Goal: Task Accomplishment & Management: Manage account settings

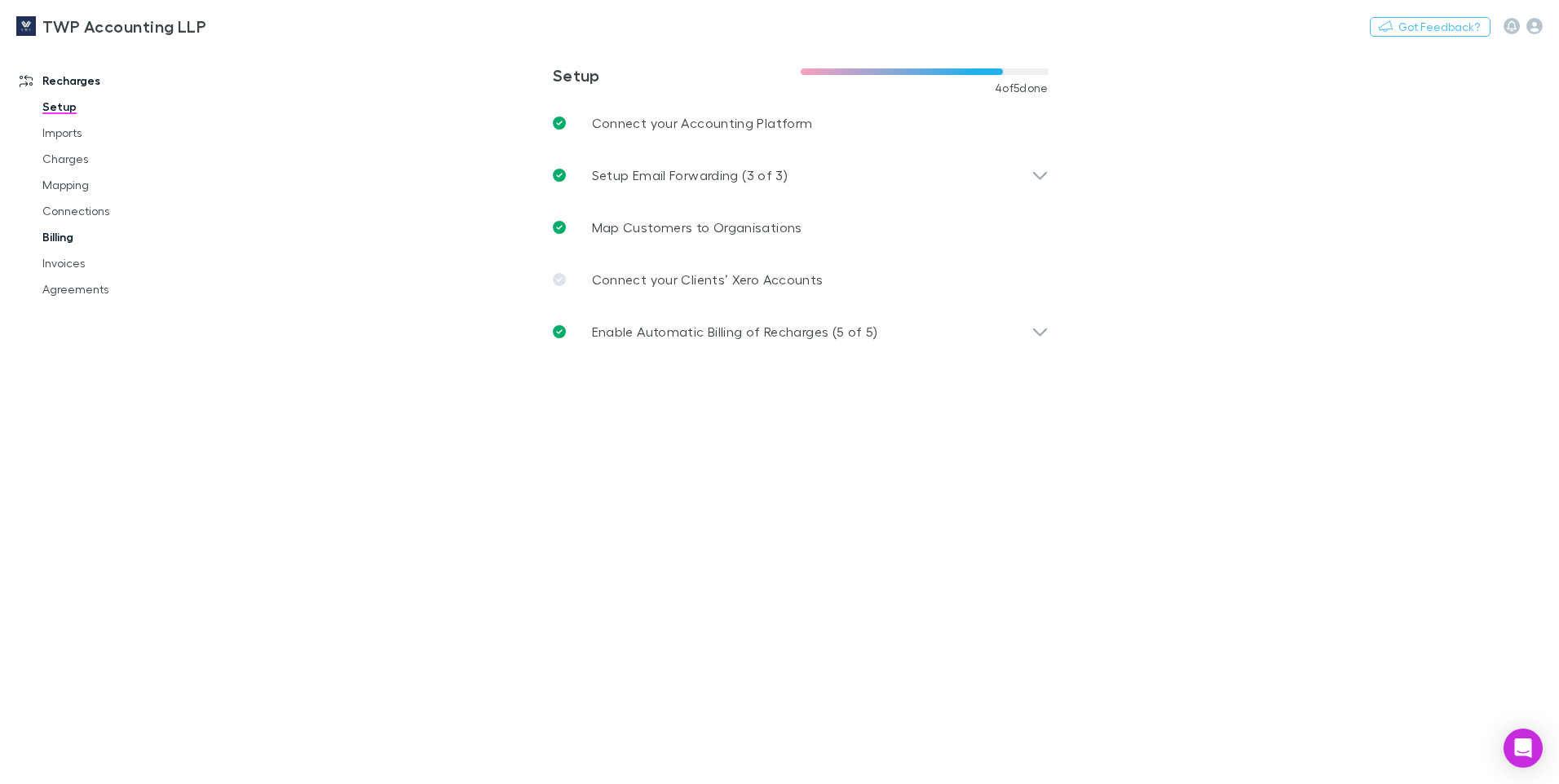
click at [74, 240] on link "Billing" at bounding box center [123, 237] width 194 height 26
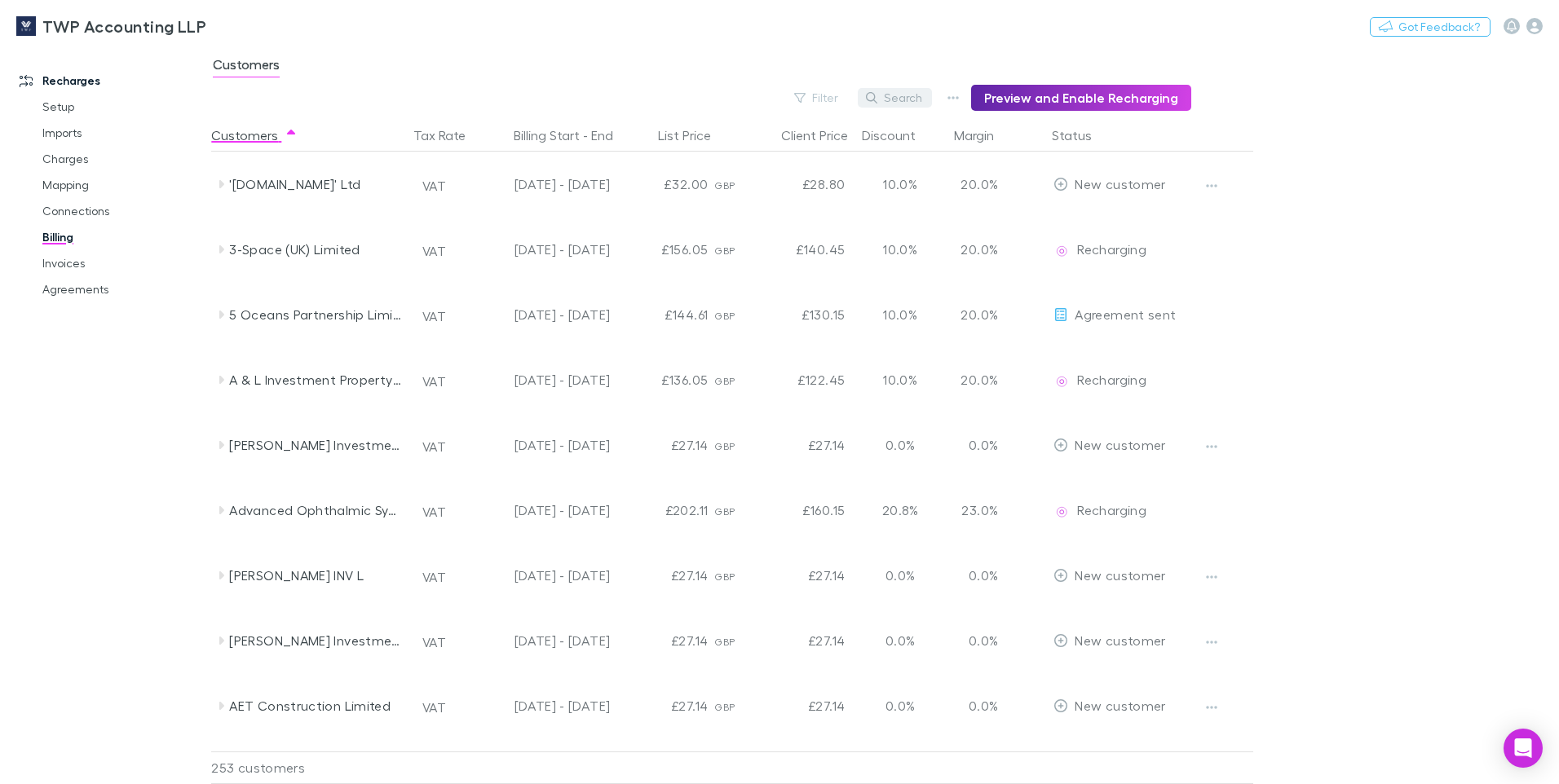
click at [903, 101] on button "Search" at bounding box center [895, 98] width 74 height 20
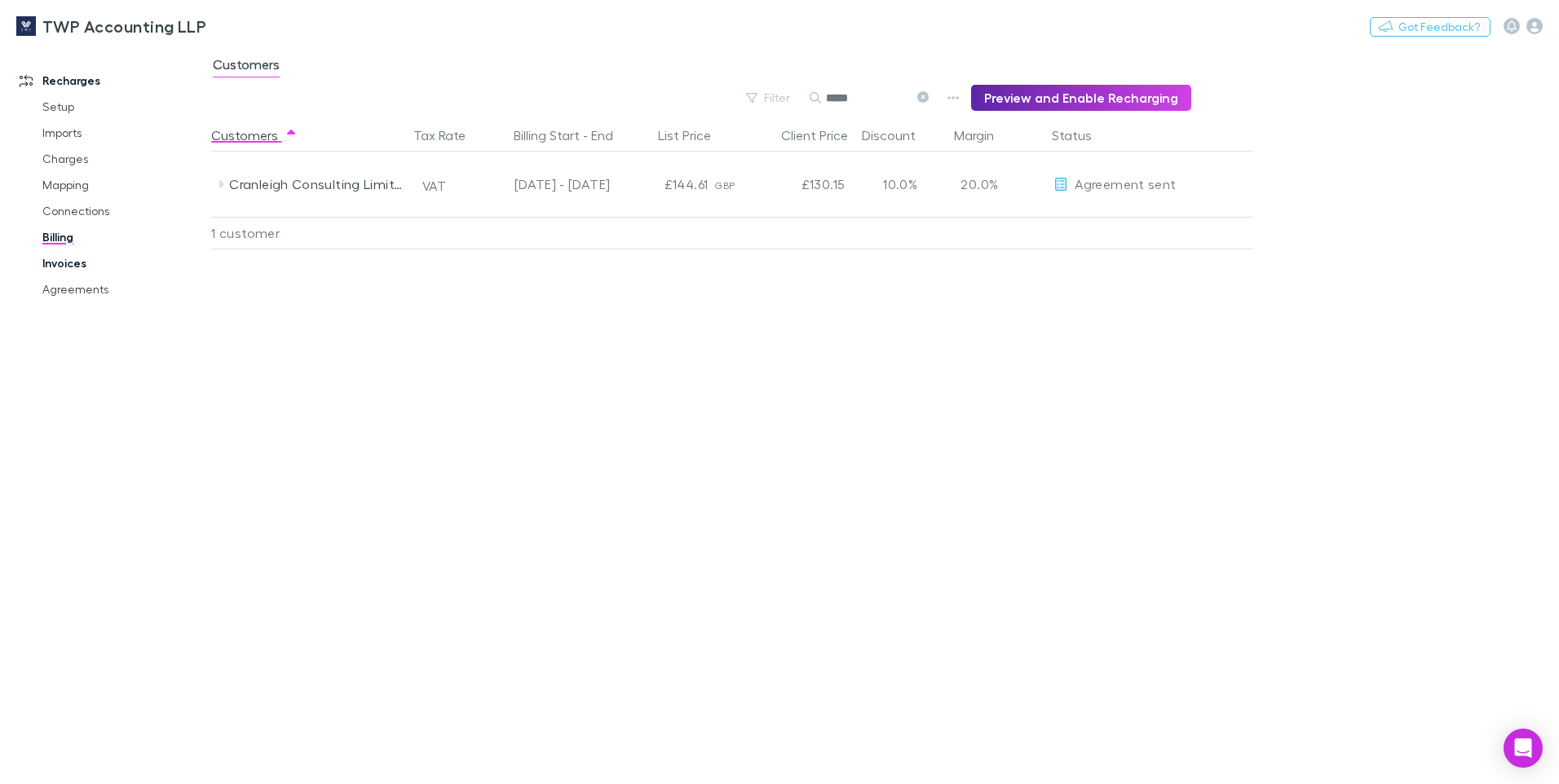
type input "*****"
click at [80, 265] on link "Invoices" at bounding box center [123, 263] width 194 height 26
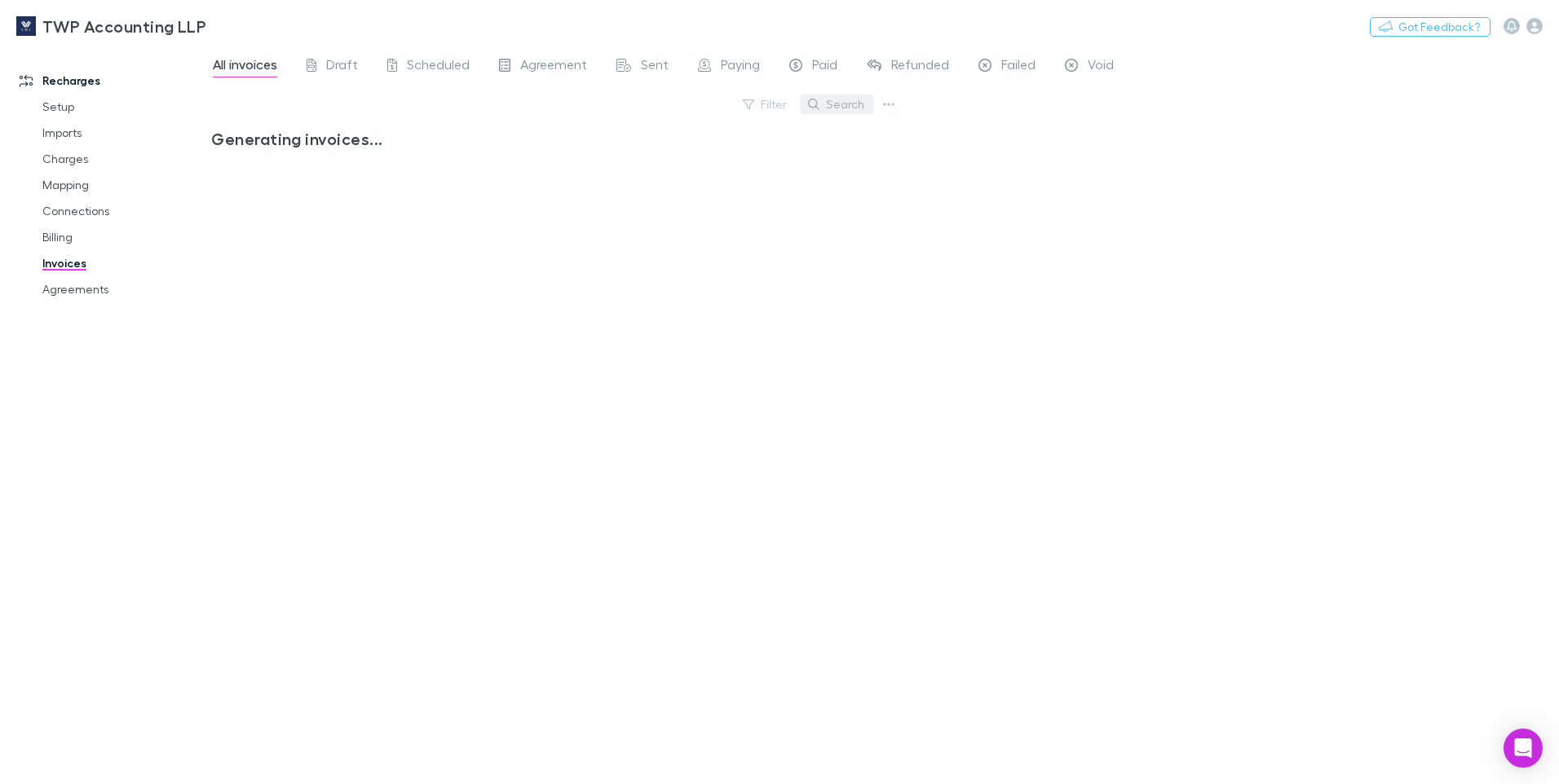
click at [849, 106] on button "Search" at bounding box center [836, 104] width 74 height 20
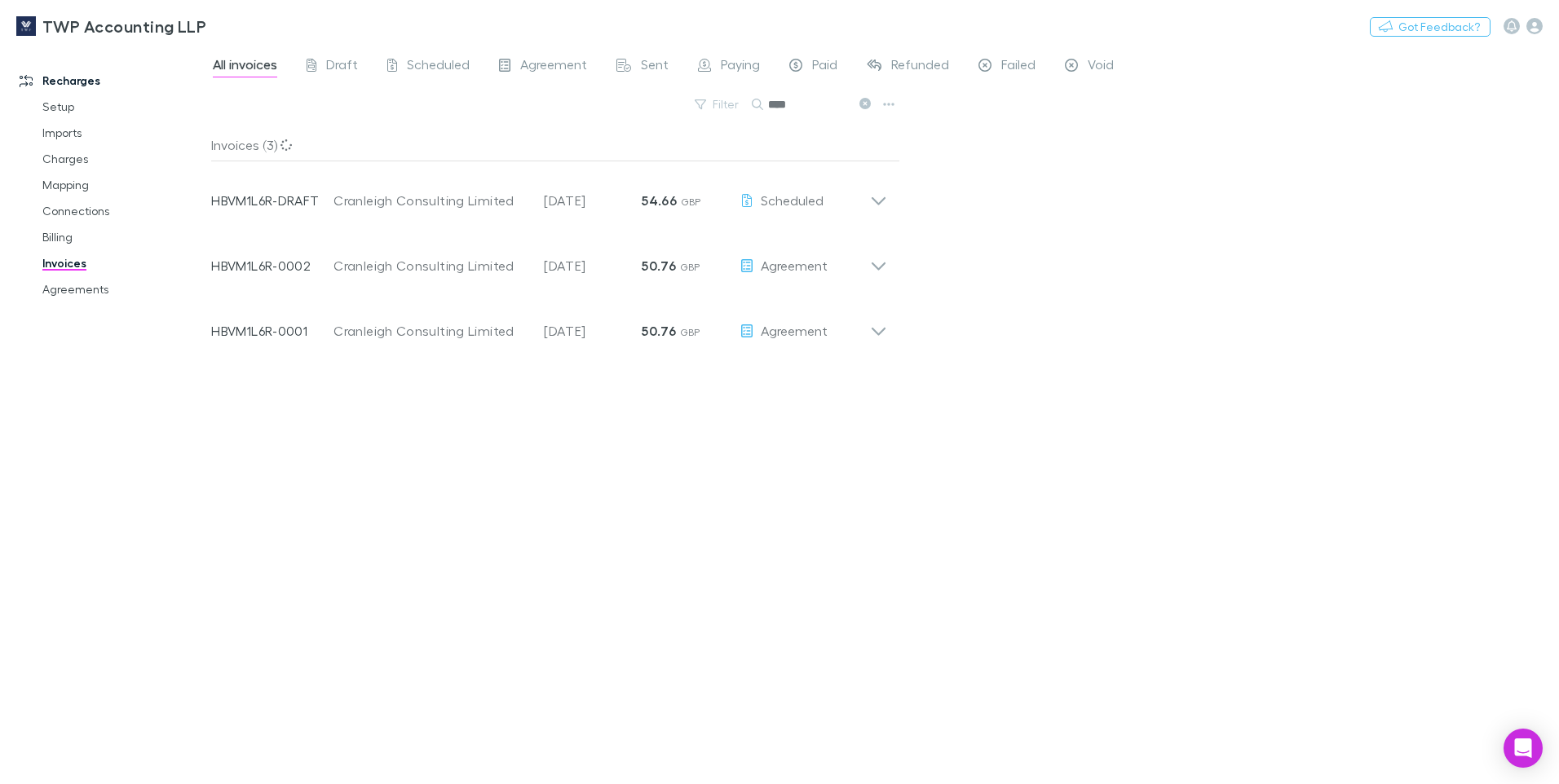
type input "****"
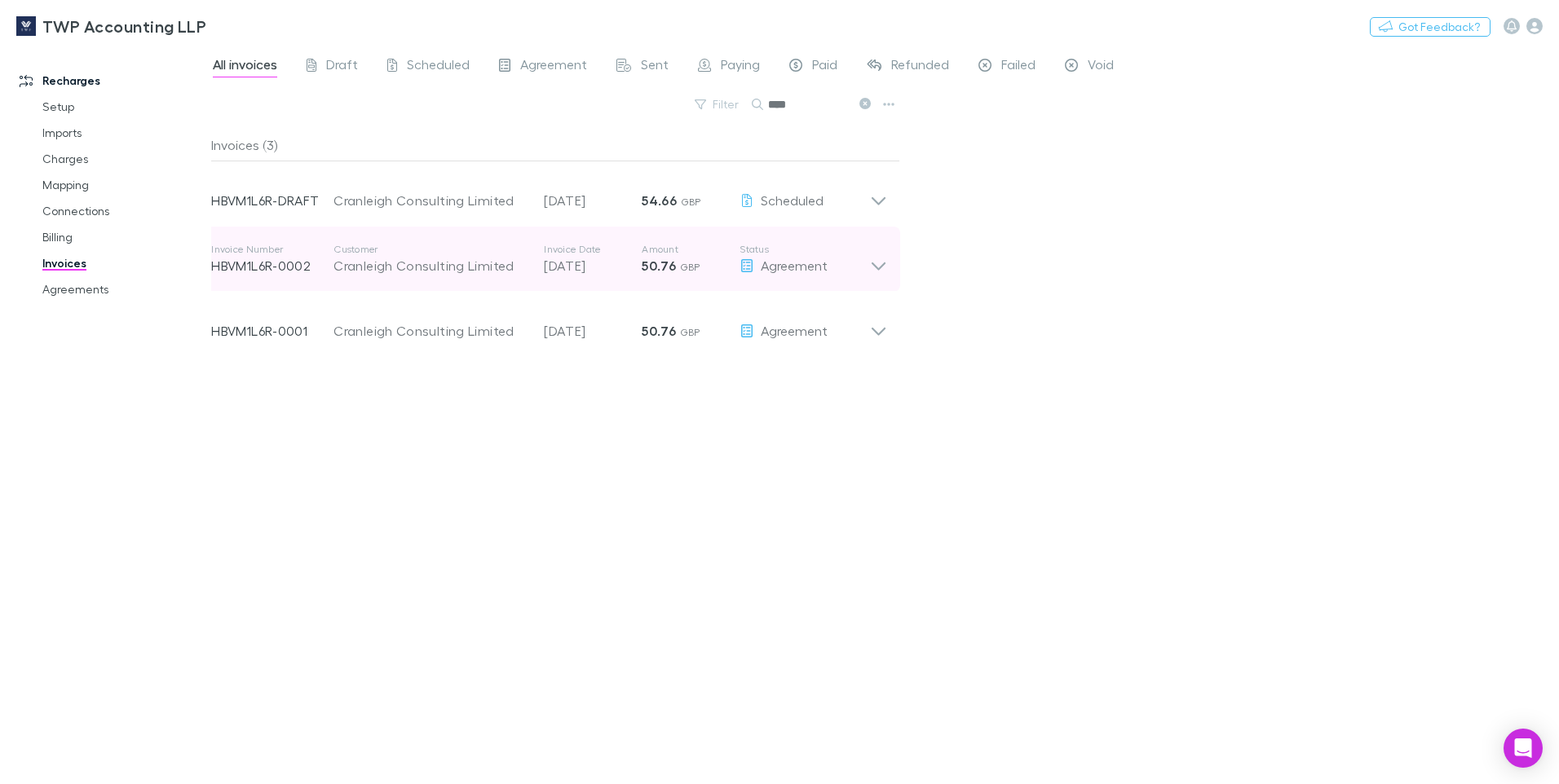
click at [879, 267] on icon at bounding box center [878, 259] width 17 height 32
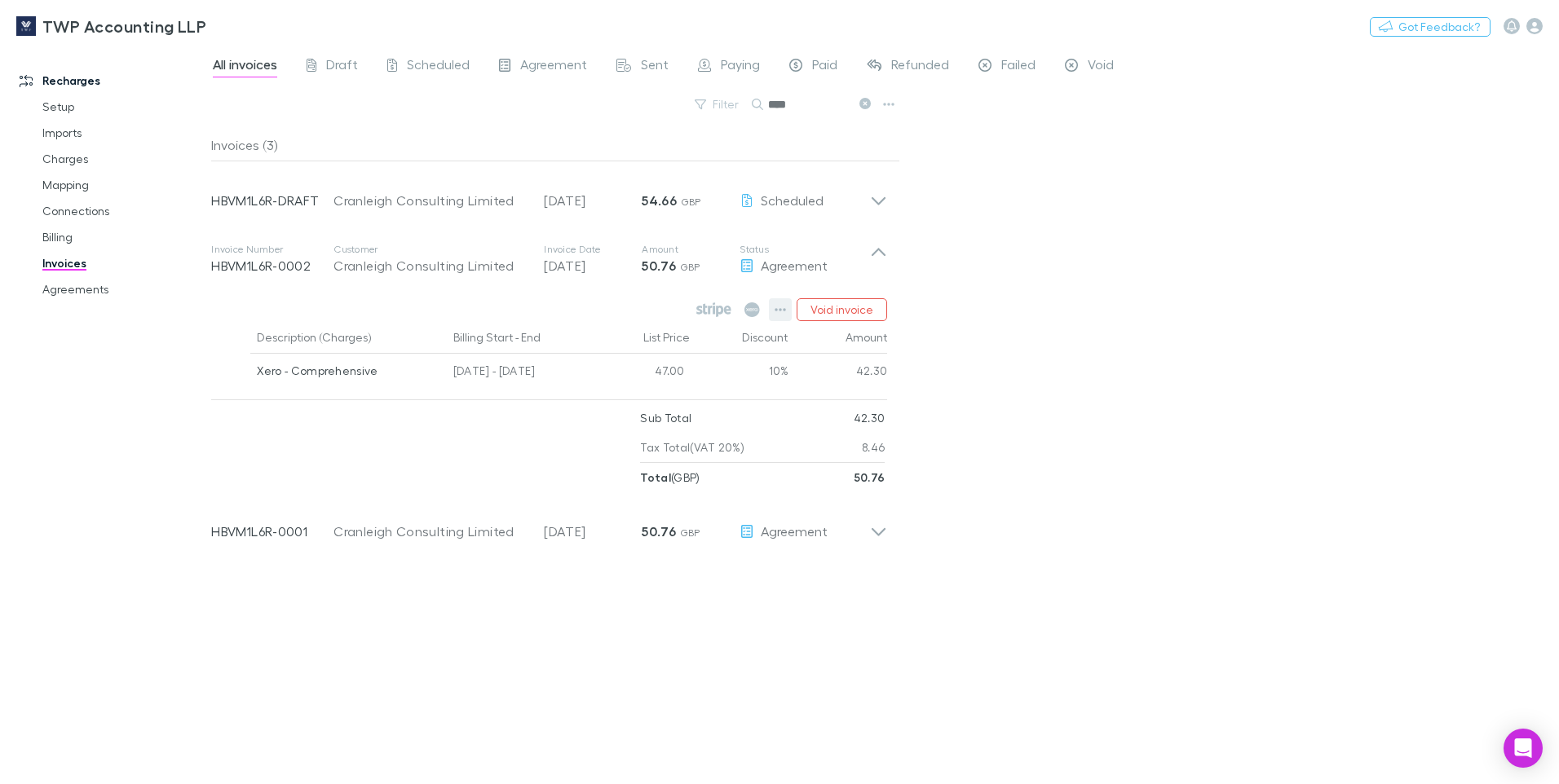
click at [775, 310] on button "button" at bounding box center [779, 309] width 22 height 22
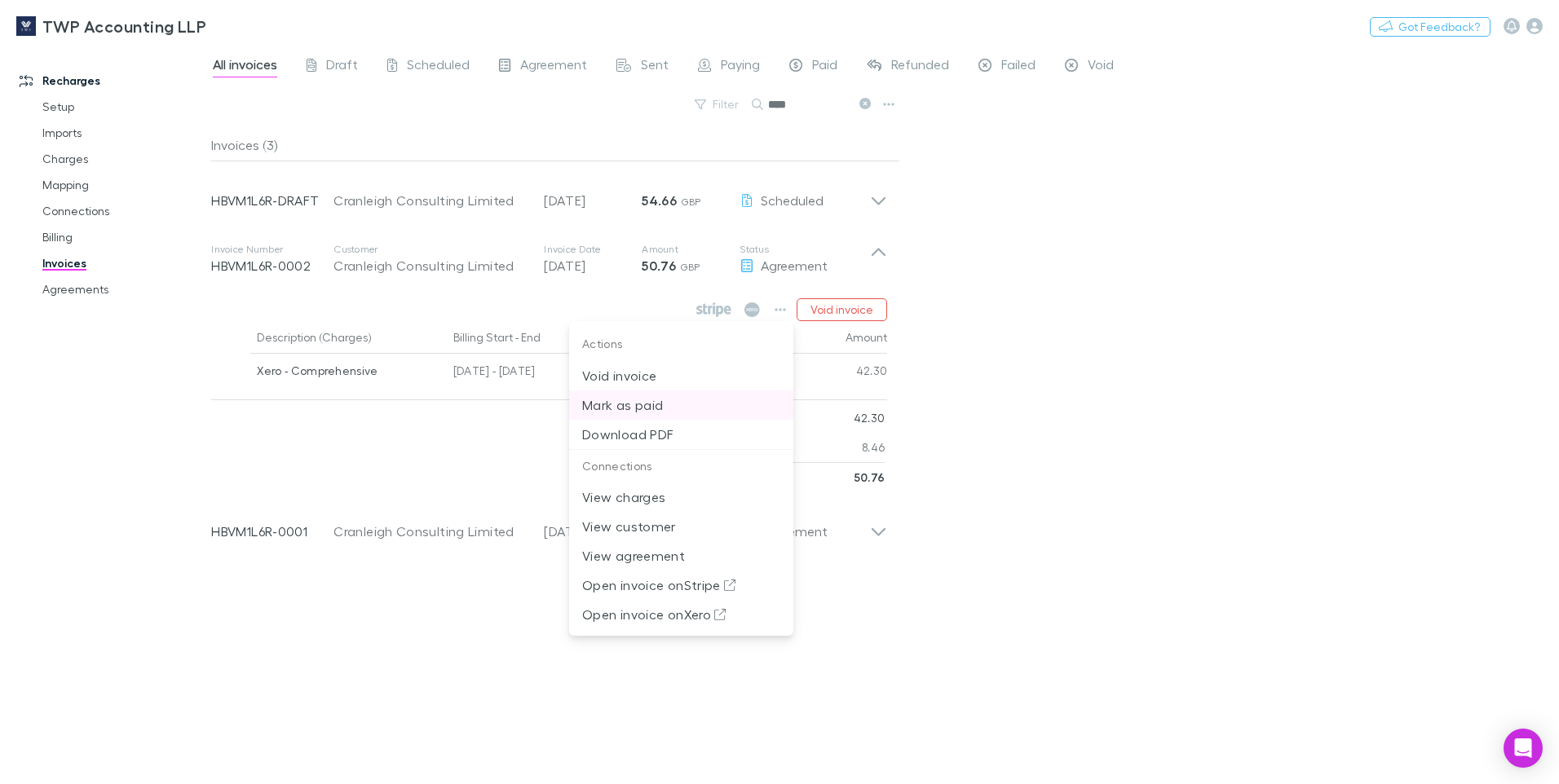
click at [657, 402] on p "Mark as paid" at bounding box center [680, 405] width 198 height 20
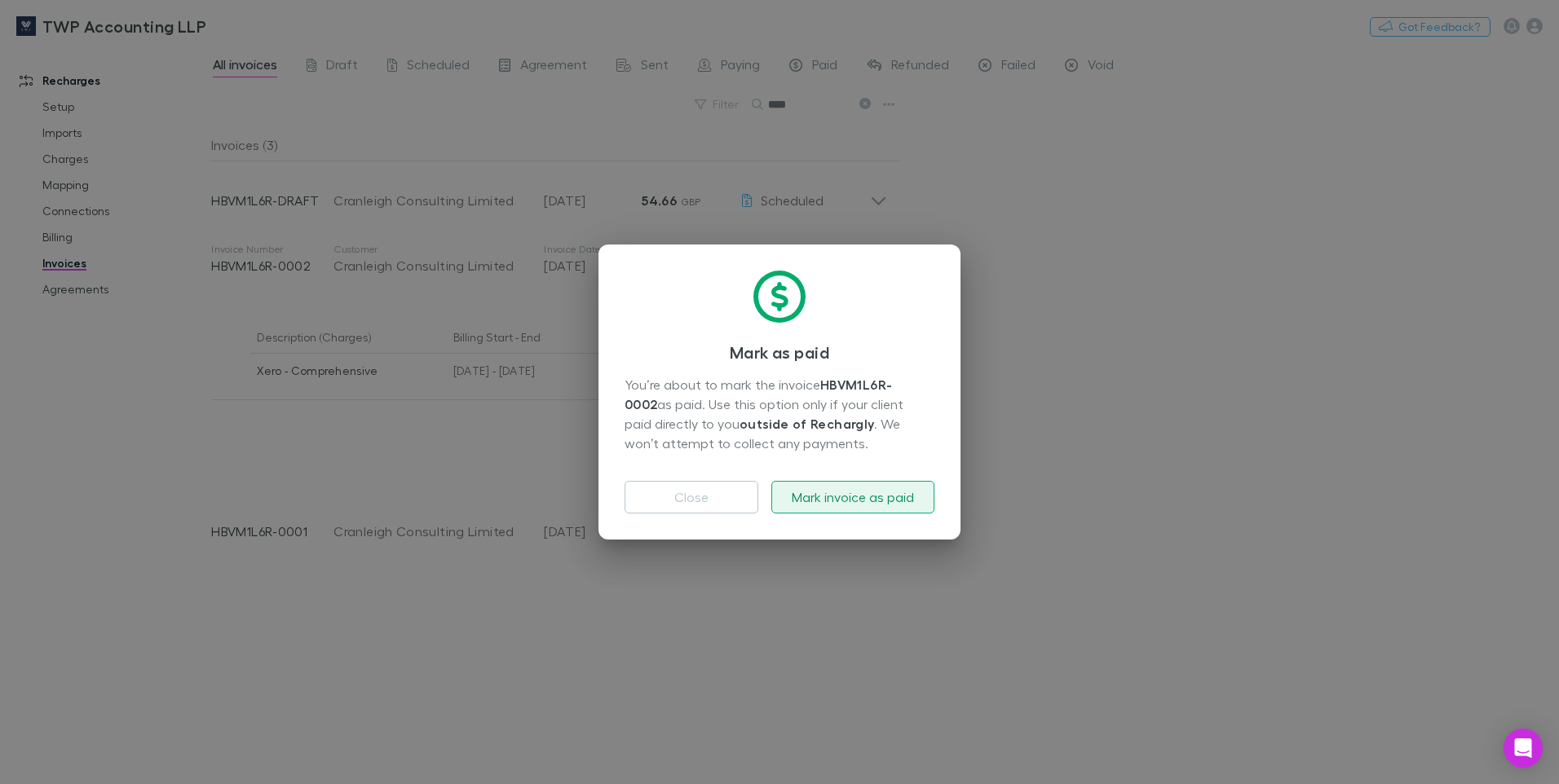
click at [817, 495] on button "Mark invoice as paid" at bounding box center [853, 496] width 163 height 32
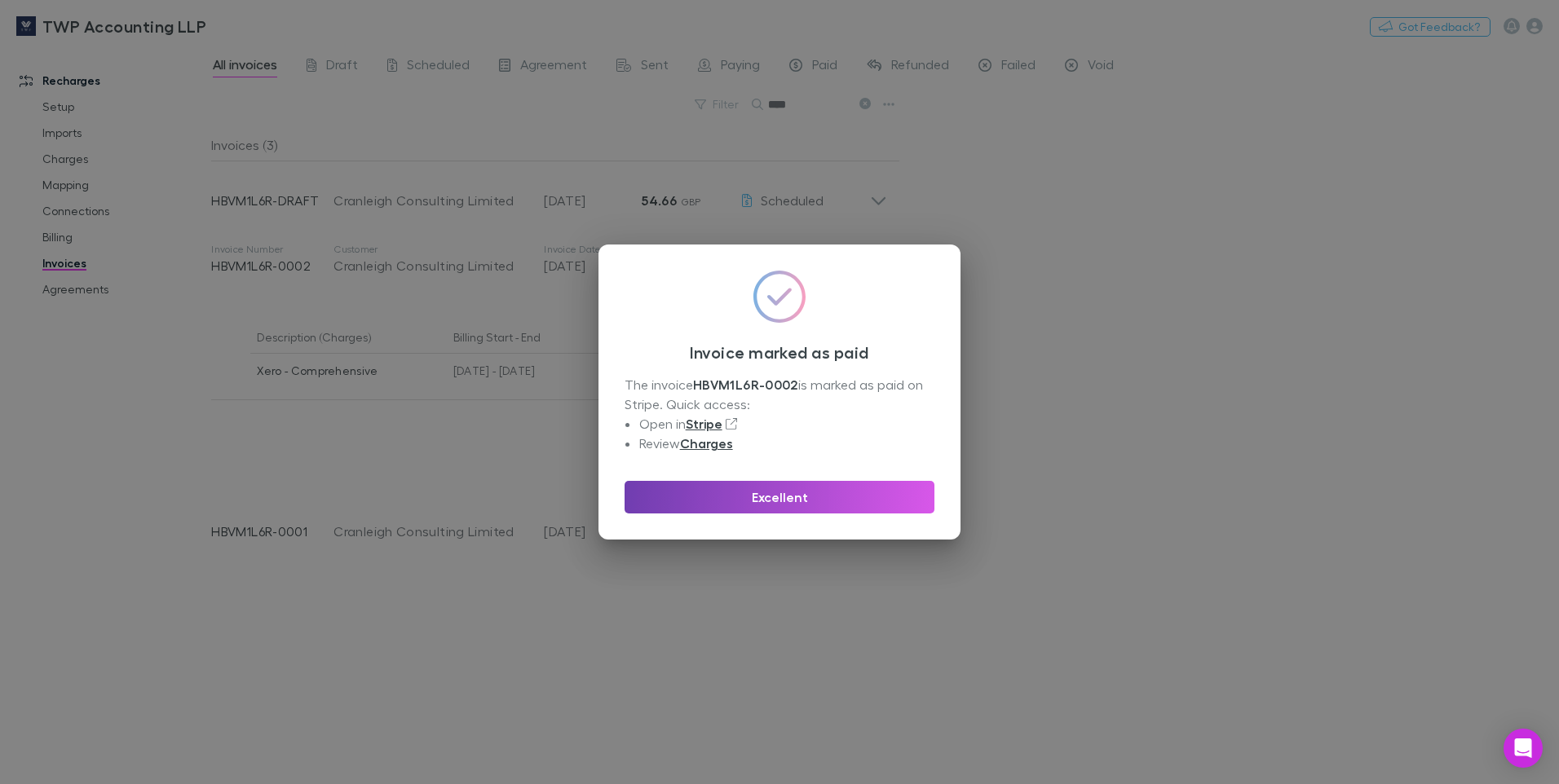
click at [811, 494] on button "Excellent" at bounding box center [780, 496] width 310 height 32
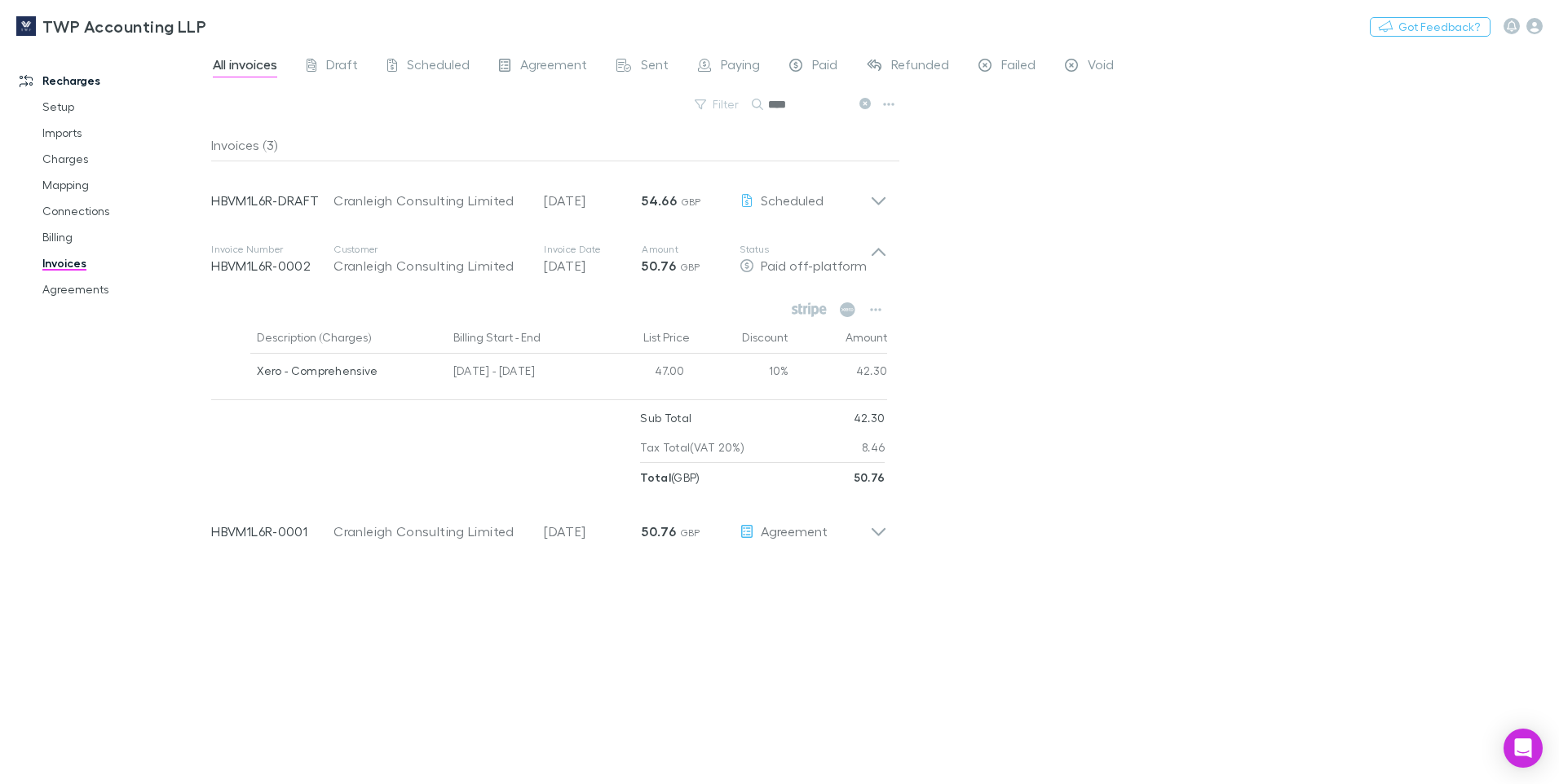
click at [1128, 405] on div "All invoices Draft Scheduled Agreement Sent Paying Paid Refunded Failed Void Fi…" at bounding box center [885, 415] width 1347 height 738
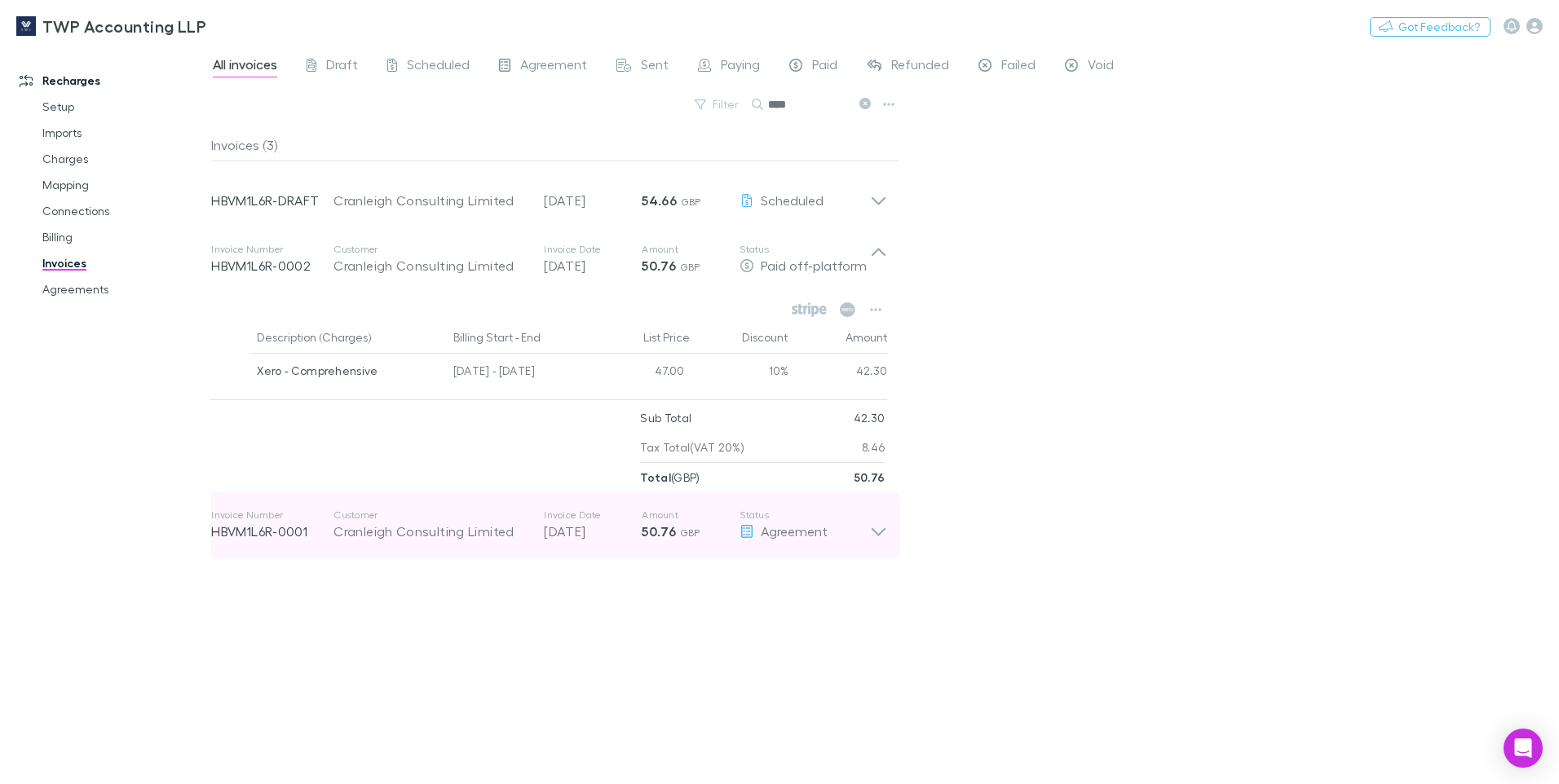
click at [881, 532] on icon at bounding box center [878, 531] width 13 height 8
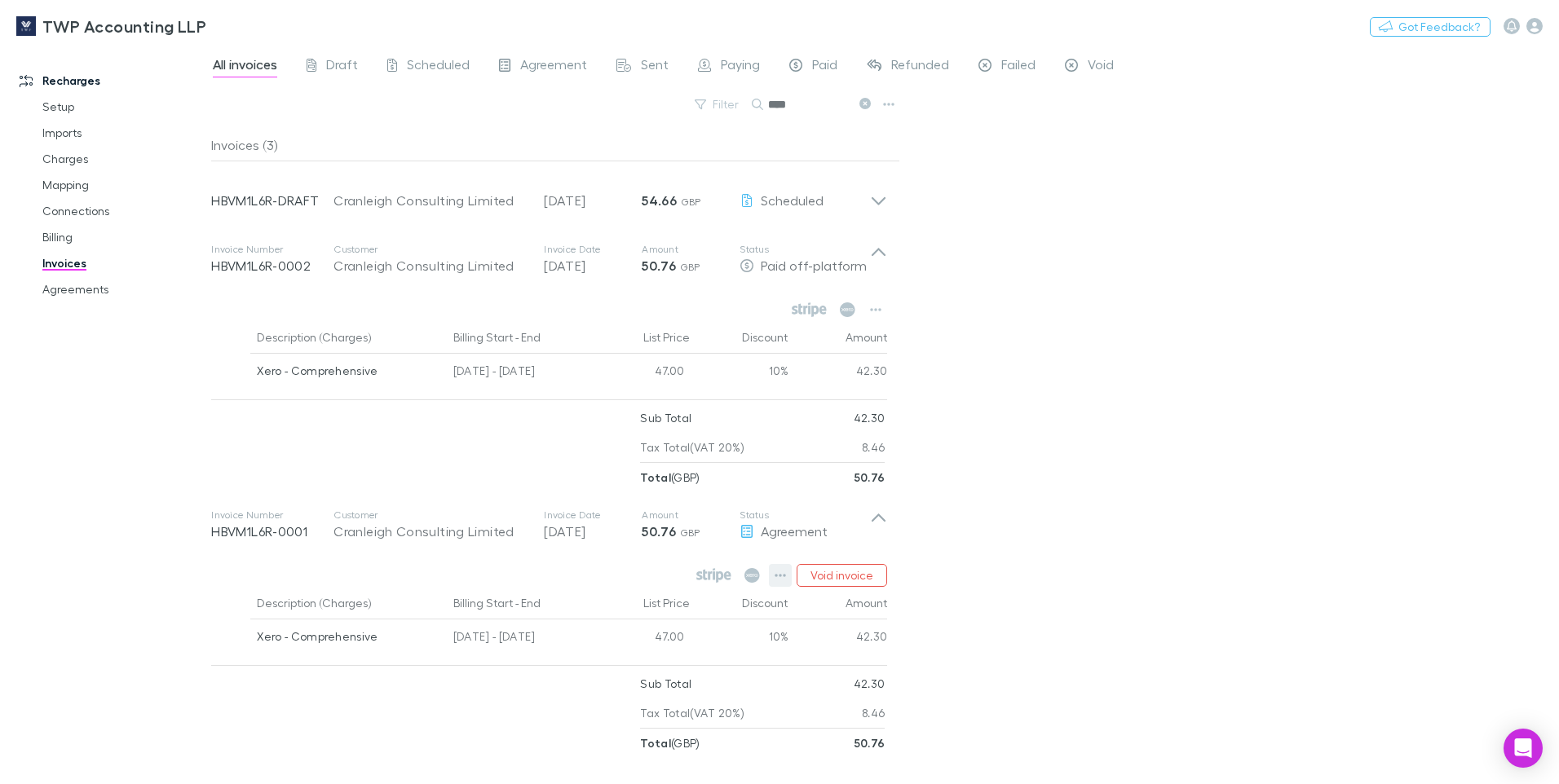
click at [784, 573] on icon "button" at bounding box center [780, 575] width 12 height 13
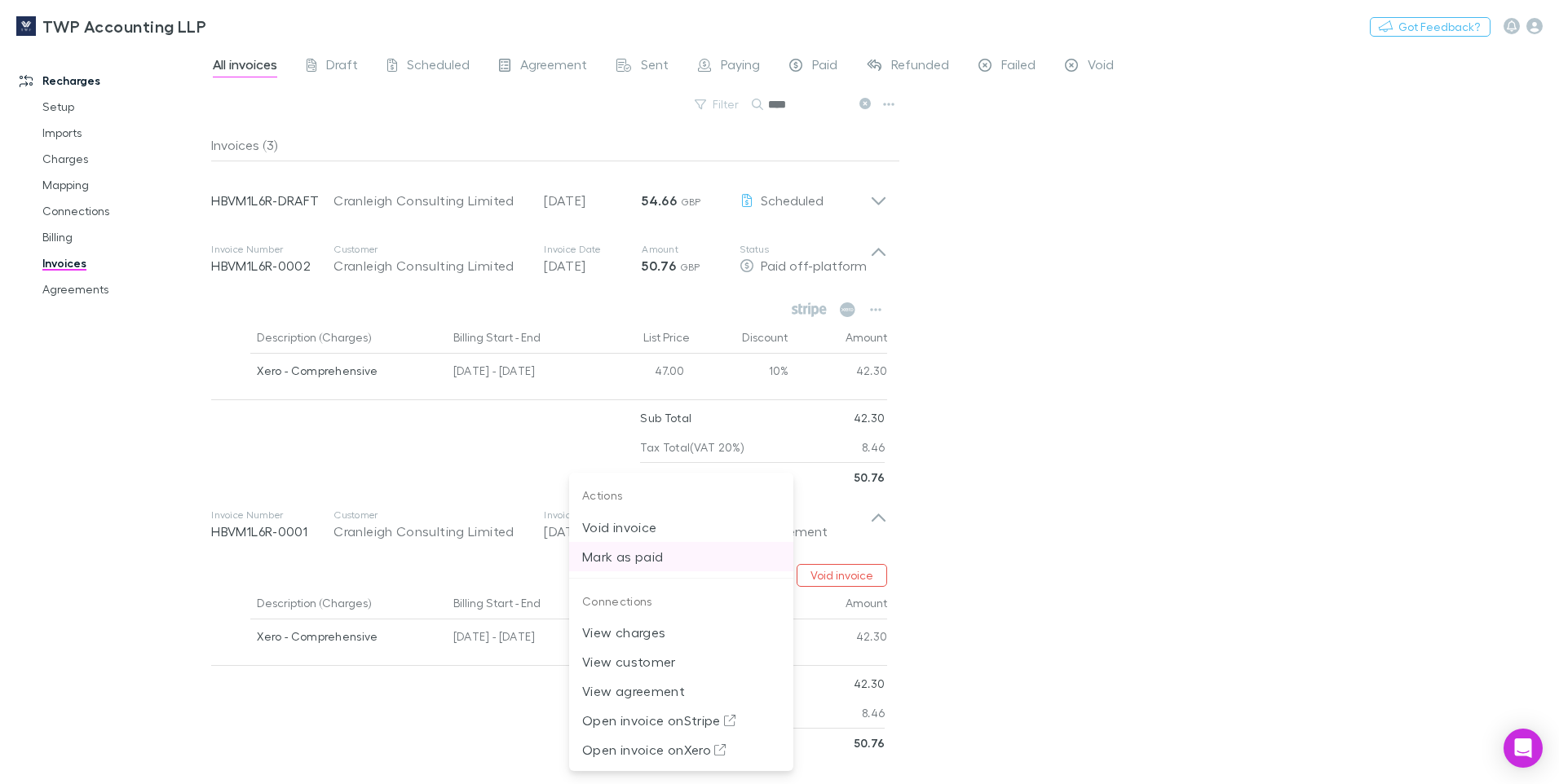
click at [649, 552] on p "Mark as paid" at bounding box center [680, 556] width 198 height 20
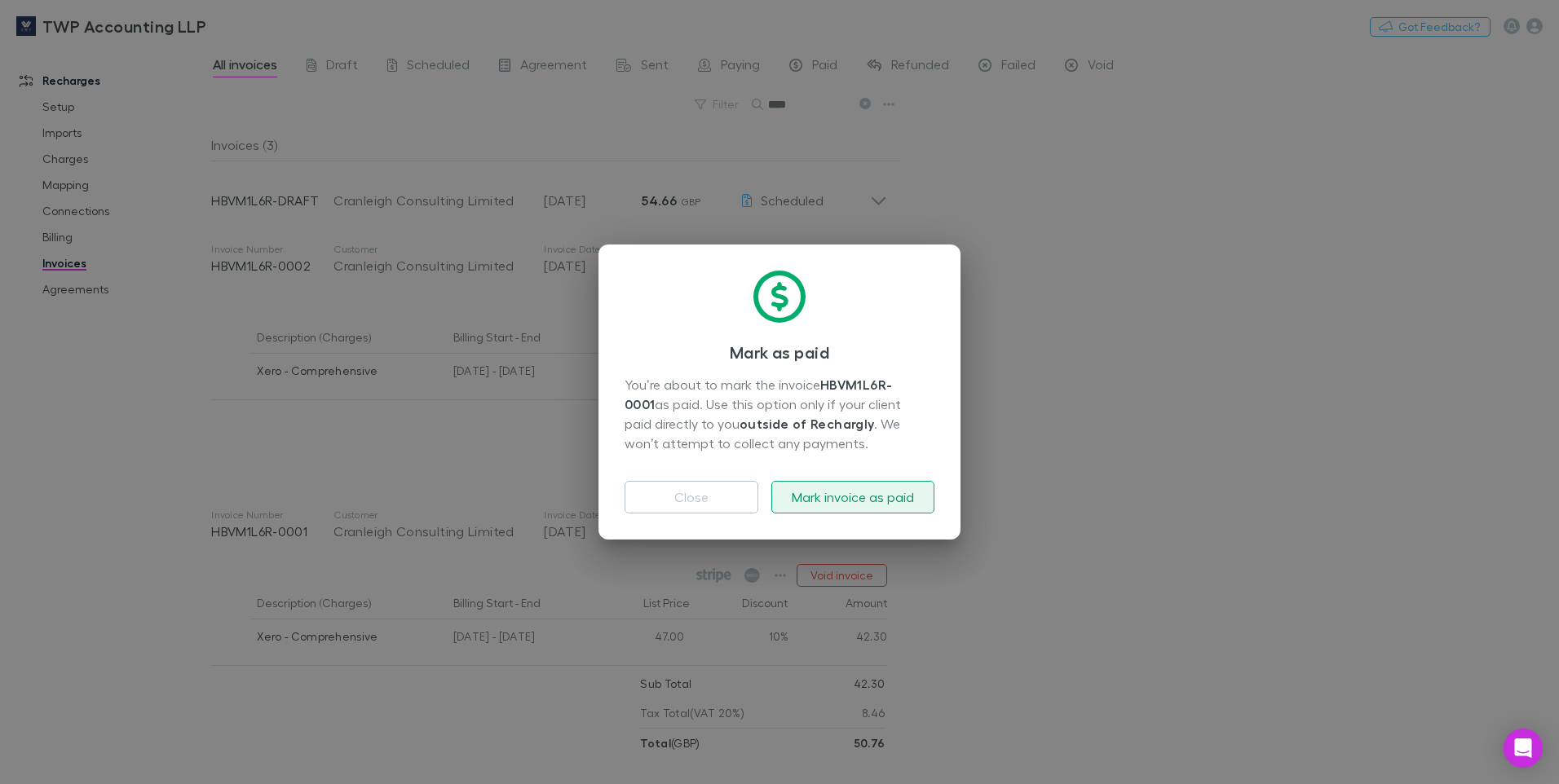
click at [827, 500] on button "Mark invoice as paid" at bounding box center [853, 496] width 163 height 32
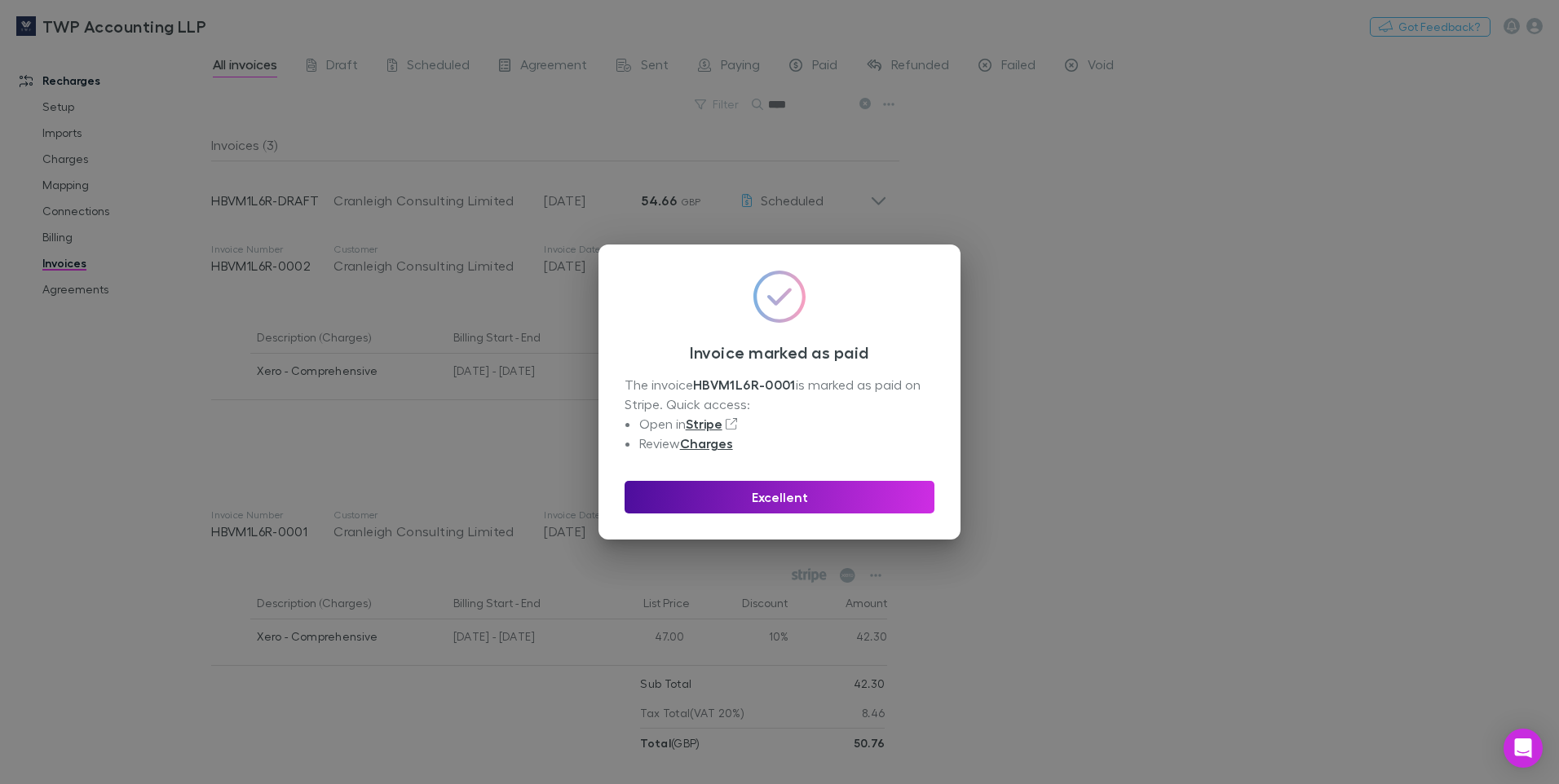
click at [795, 496] on button "Excellent" at bounding box center [780, 496] width 310 height 32
